Goal: Task Accomplishment & Management: Use online tool/utility

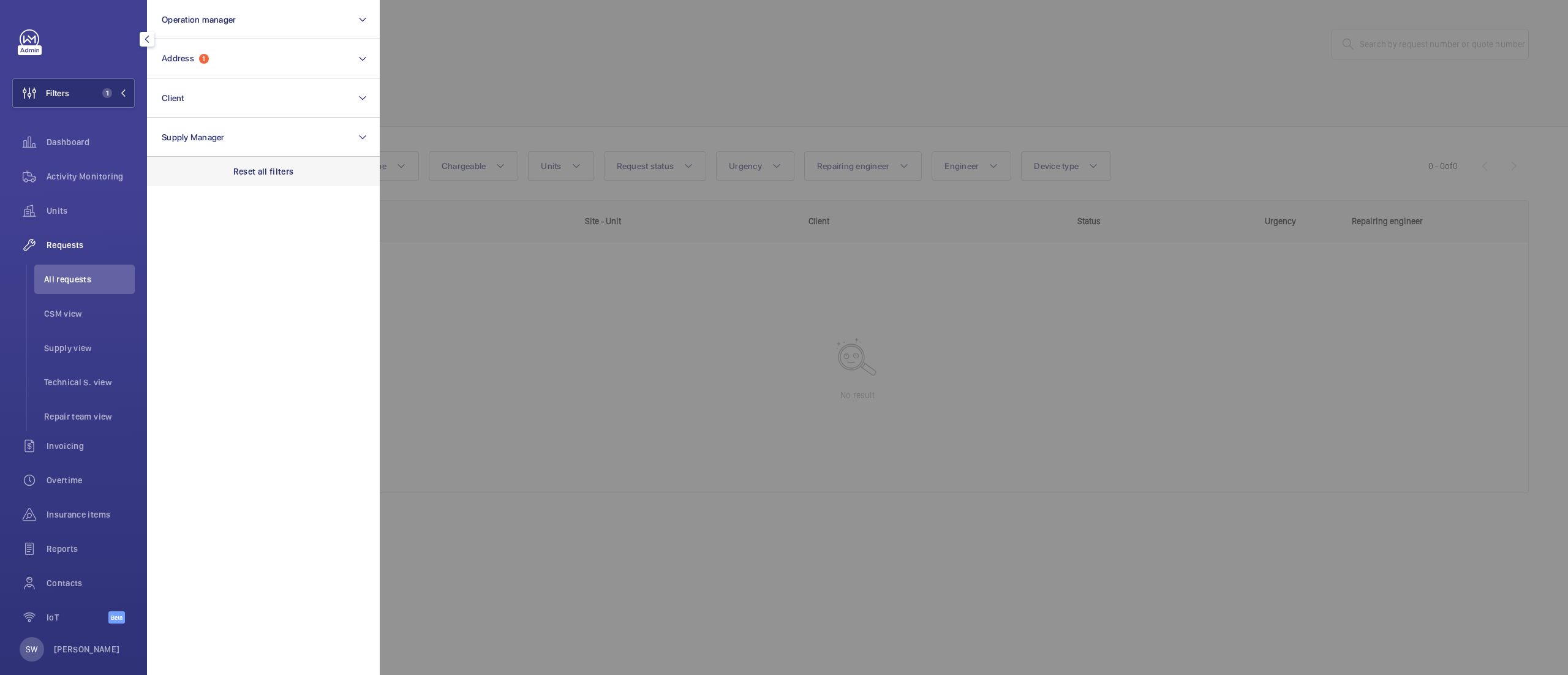
click at [231, 168] on div "Reset all filters" at bounding box center [263, 171] width 233 height 30
drag, startPoint x: 217, startPoint y: 100, endPoint x: 223, endPoint y: 114, distance: 15.2
click at [217, 101] on button "Client" at bounding box center [263, 98] width 233 height 39
type input "aka"
click at [209, 178] on span "The Prince Aka toki [GEOGRAPHIC_DATA]" at bounding box center [264, 176] width 168 height 12
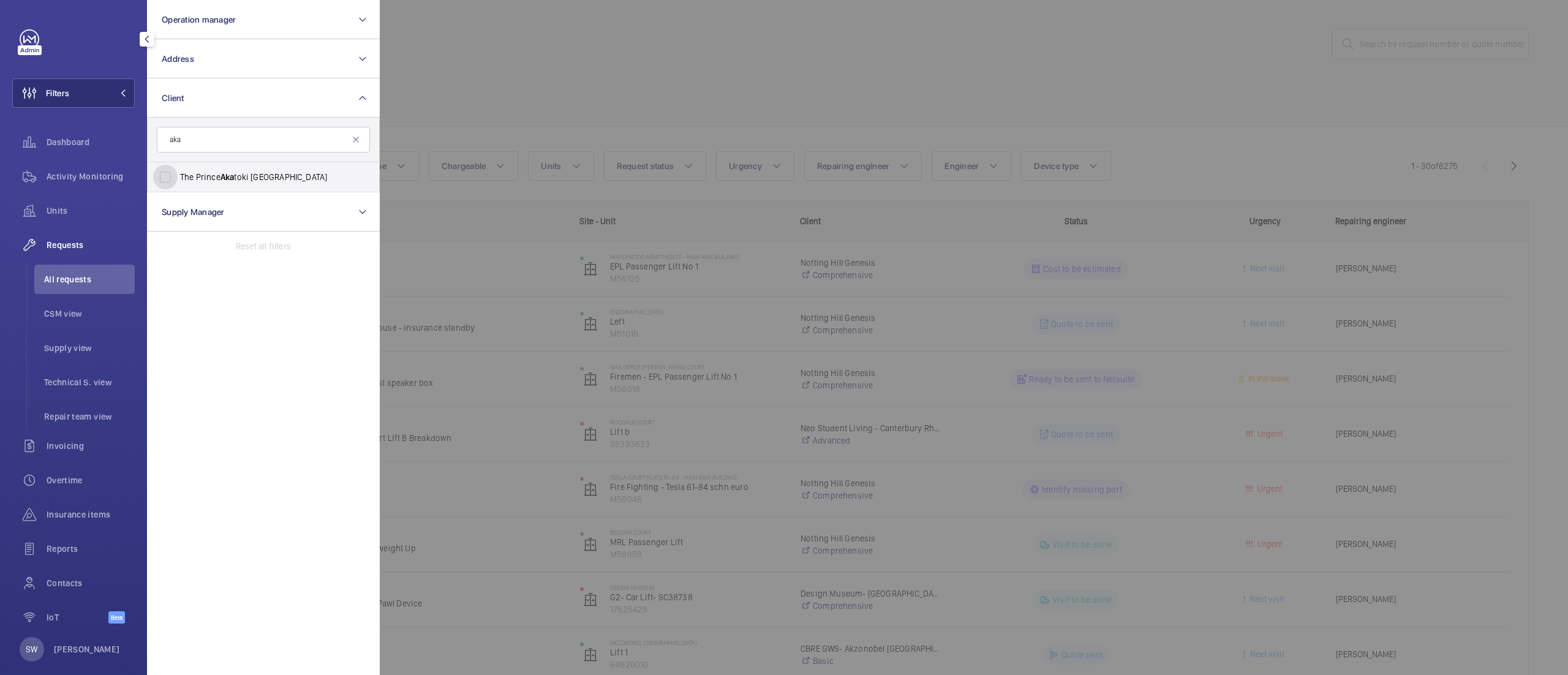
click at [178, 178] on input "The Prince Aka toki [GEOGRAPHIC_DATA]" at bounding box center [166, 177] width 24 height 24
checkbox input "true"
click at [774, 82] on div at bounding box center [1164, 338] width 1568 height 675
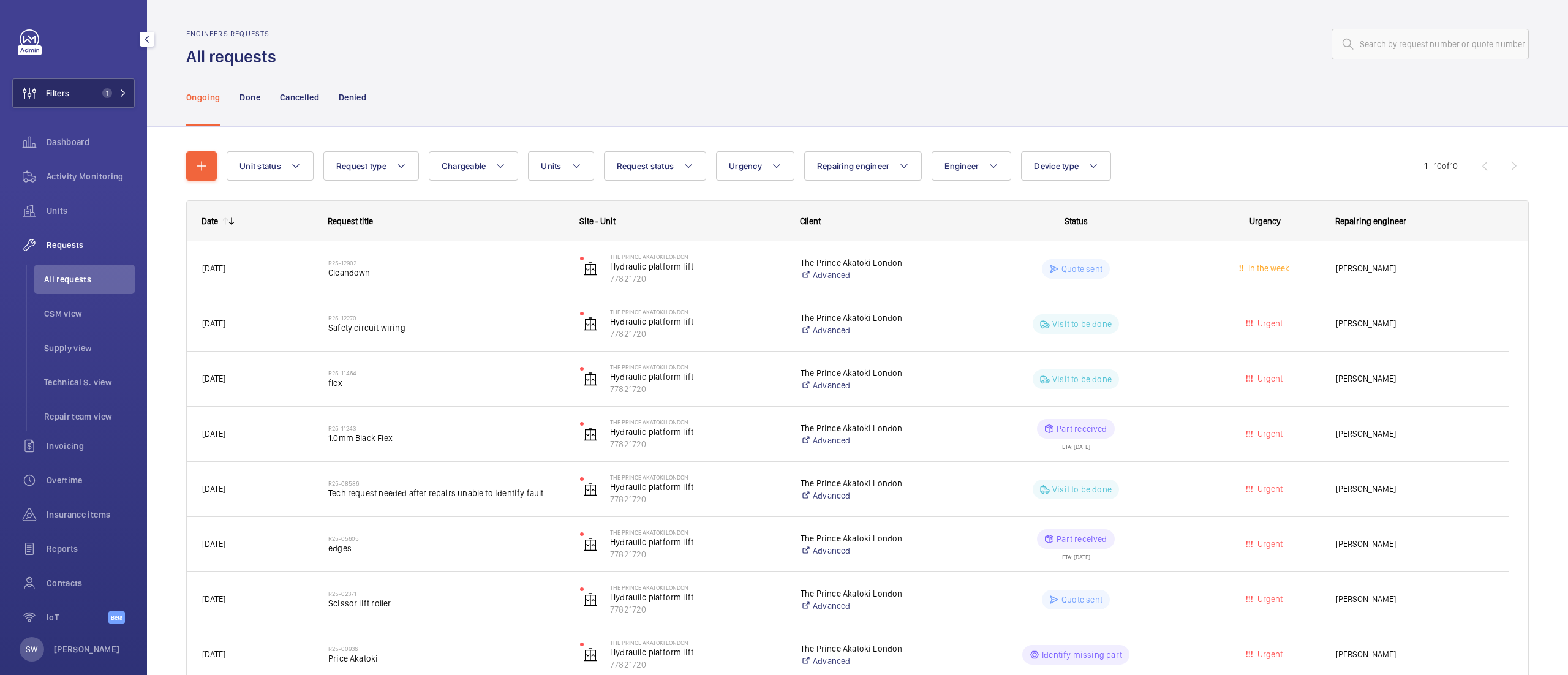
click at [101, 81] on button "Filters 1" at bounding box center [73, 93] width 123 height 30
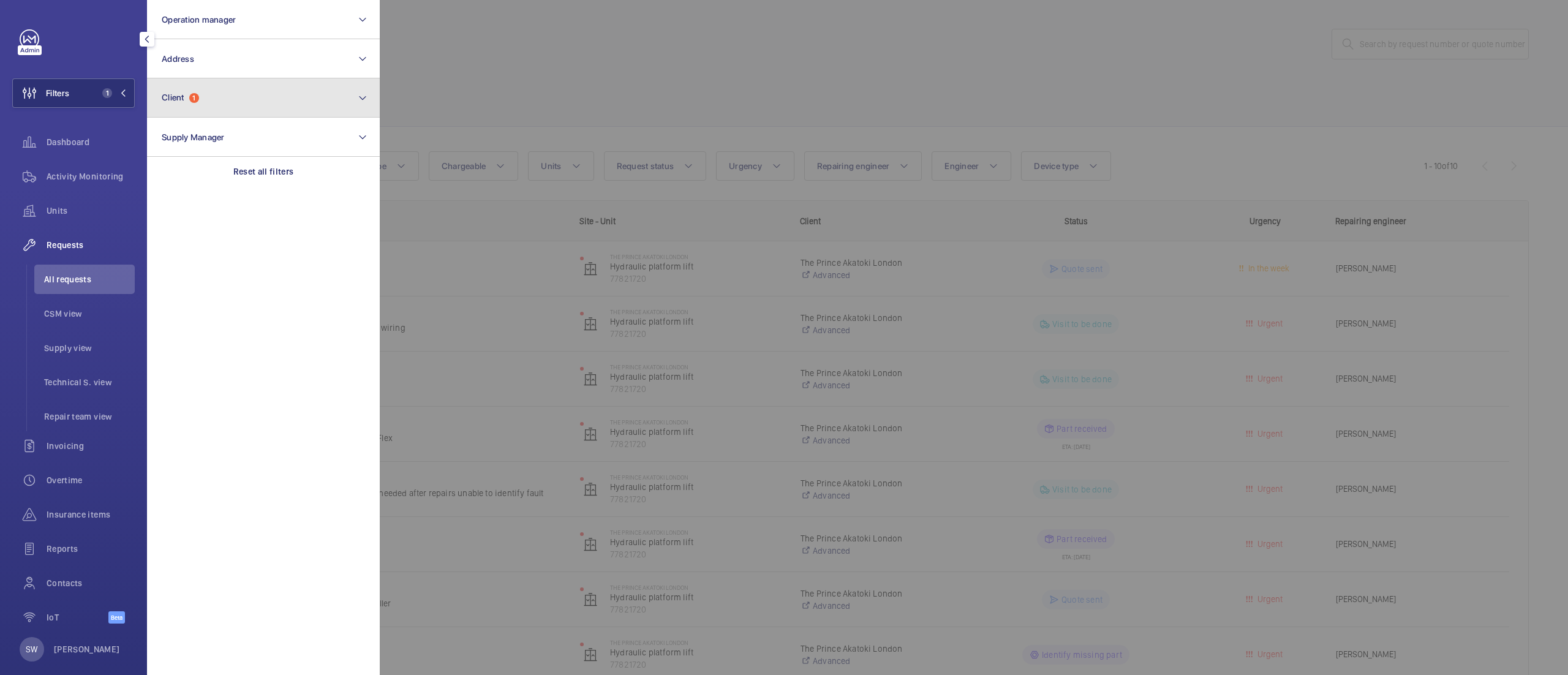
click at [249, 101] on button "Client 1" at bounding box center [263, 98] width 233 height 39
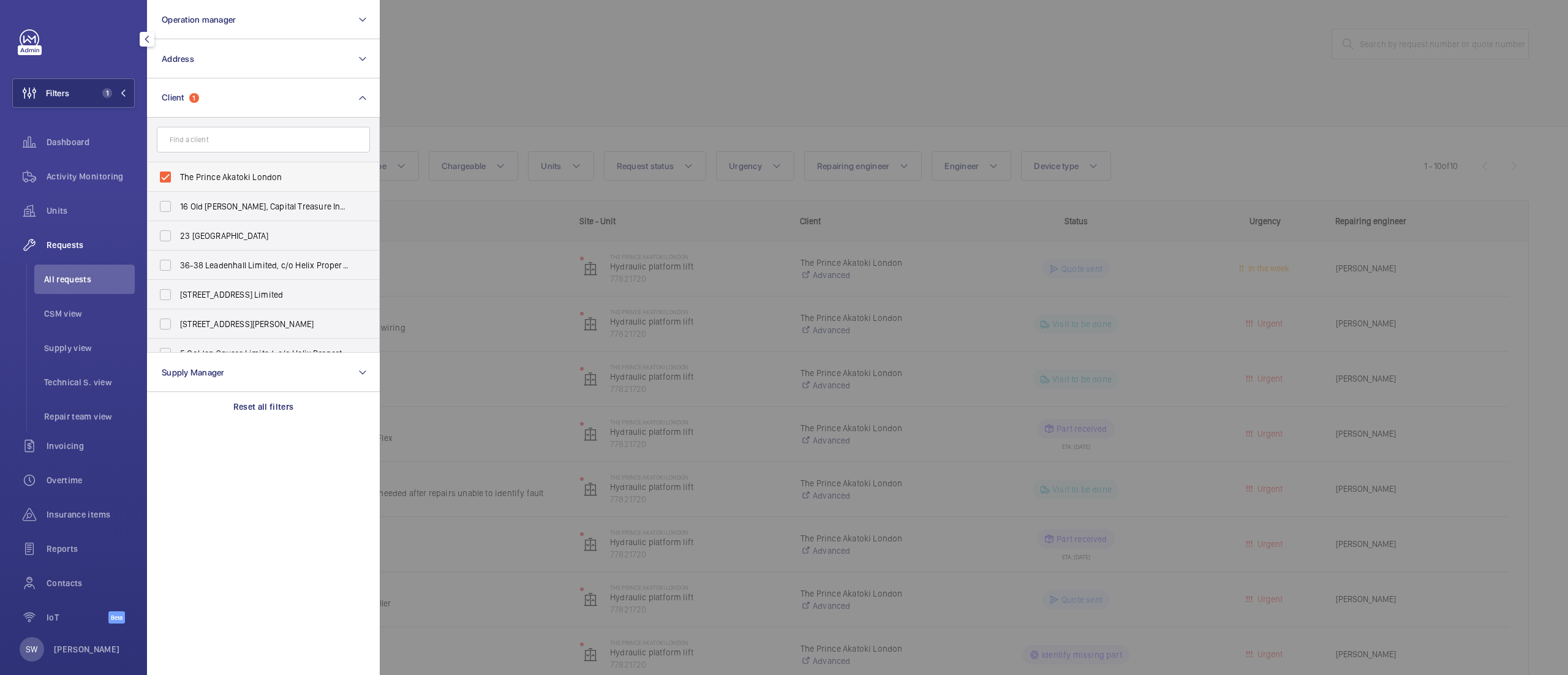
click at [241, 179] on span "The Prince Akatoki London" at bounding box center [264, 176] width 168 height 12
click at [178, 179] on input "The Prince Akatoki London" at bounding box center [166, 177] width 24 height 24
checkbox input "false"
click at [240, 147] on input "text" at bounding box center [263, 140] width 213 height 26
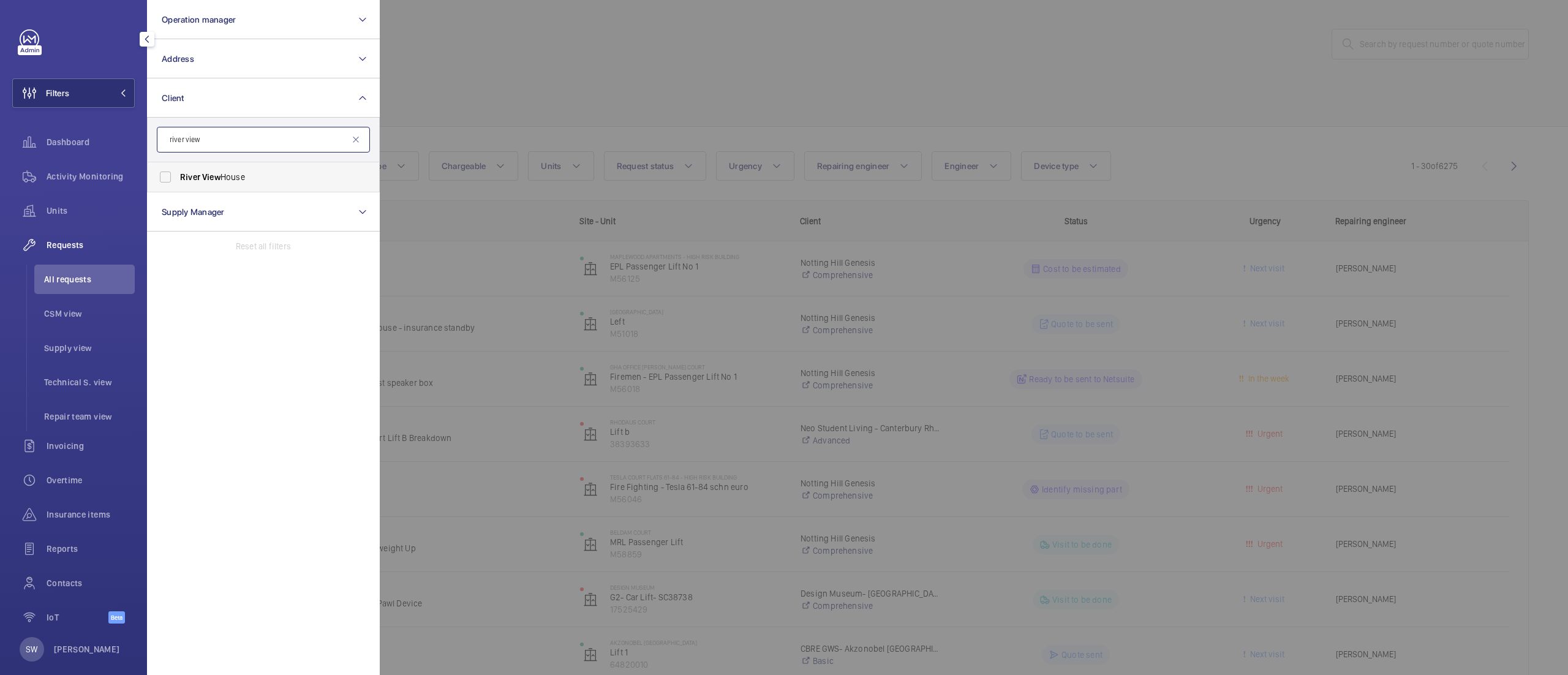
type input "river view"
click at [249, 178] on span "[GEOGRAPHIC_DATA]" at bounding box center [264, 176] width 168 height 12
click at [178, 178] on input "[GEOGRAPHIC_DATA]" at bounding box center [166, 177] width 24 height 24
checkbox input "true"
click at [747, 113] on div at bounding box center [1164, 338] width 1568 height 675
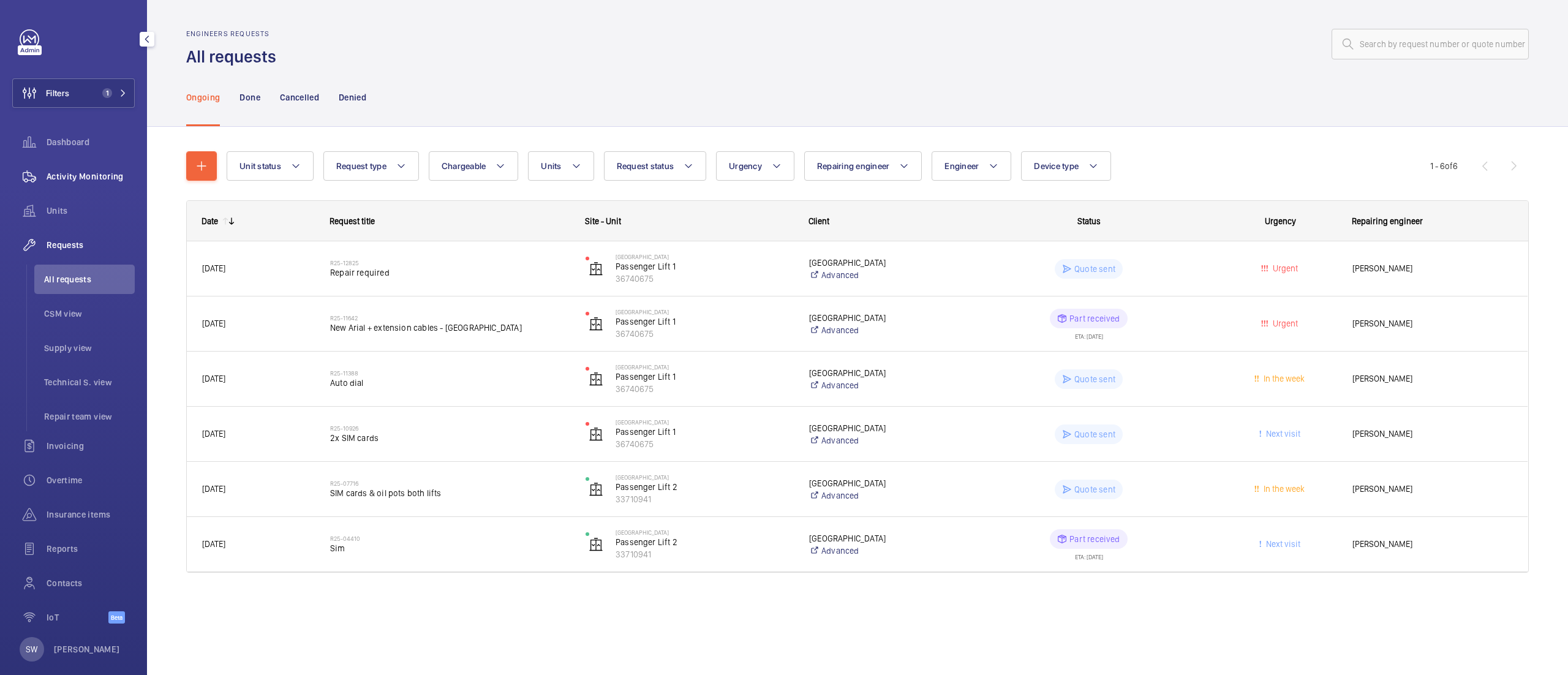
click at [84, 174] on span "Activity Monitoring" at bounding box center [90, 176] width 88 height 12
